Goal: Task Accomplishment & Management: Complete application form

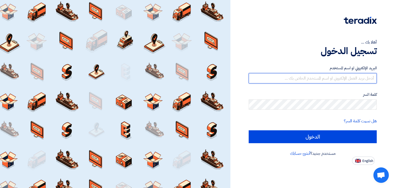
click at [334, 80] on input "text" at bounding box center [313, 78] width 128 height 10
type input "[EMAIL_ADDRESS][DOMAIN_NAME]"
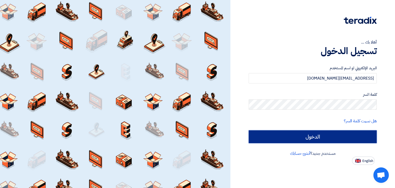
click at [274, 140] on input "الدخول" at bounding box center [313, 136] width 128 height 13
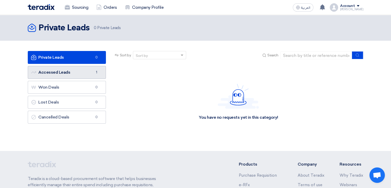
click at [56, 72] on link "Accessed Leads Accessed Leads 1" at bounding box center [67, 72] width 78 height 13
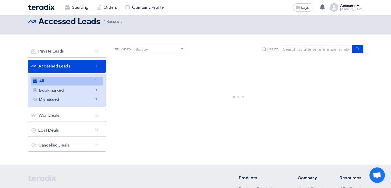
scroll to position [7, 0]
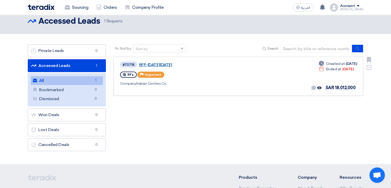
click at [169, 65] on link "RFP-[DATE][DATE]" at bounding box center [203, 65] width 129 height 5
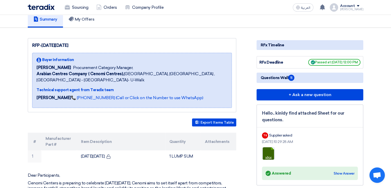
scroll to position [30, 0]
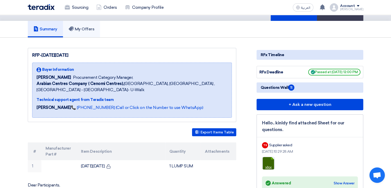
click at [86, 28] on h5 "My Offers" at bounding box center [82, 29] width 26 height 5
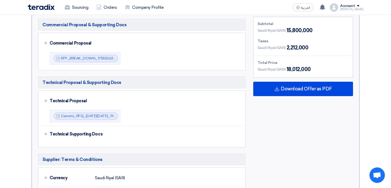
scroll to position [187, 0]
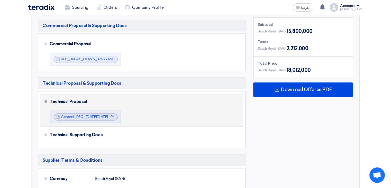
click at [74, 102] on div "Technical Proposal" at bounding box center [144, 101] width 188 height 12
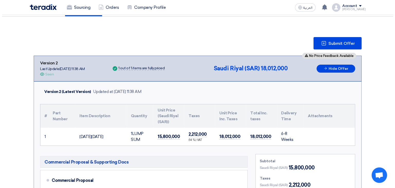
scroll to position [45, 0]
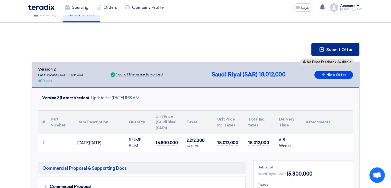
click at [332, 48] on span "Submit Offer" at bounding box center [340, 50] width 27 height 4
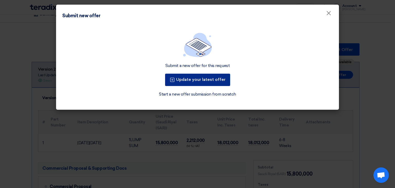
click at [200, 84] on button "Update your latest offer" at bounding box center [197, 80] width 65 height 12
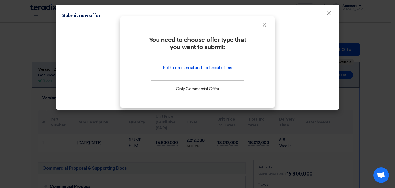
click at [192, 65] on div "Both commercial and technical offers" at bounding box center [197, 67] width 93 height 17
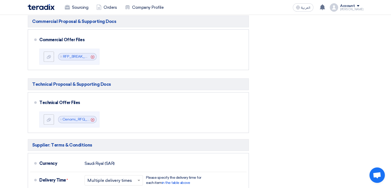
scroll to position [231, 0]
